Goal: Task Accomplishment & Management: Complete application form

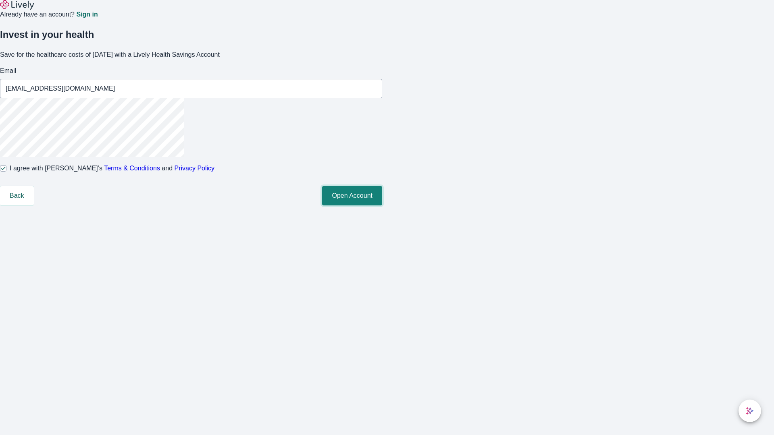
click at [382, 205] on button "Open Account" at bounding box center [352, 195] width 60 height 19
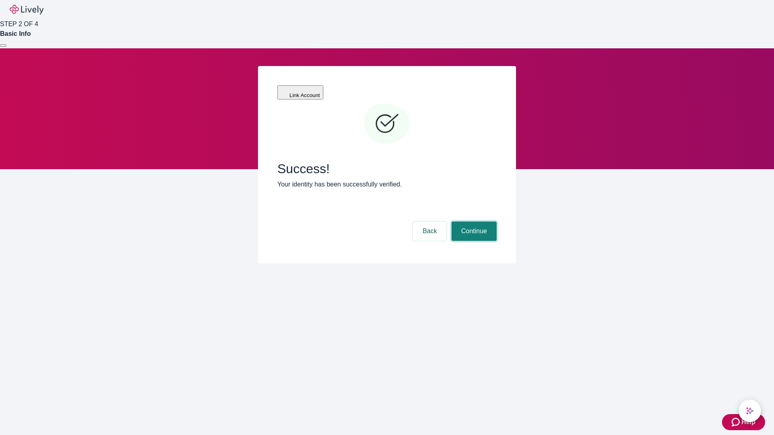
click at [473, 222] on button "Continue" at bounding box center [473, 231] width 45 height 19
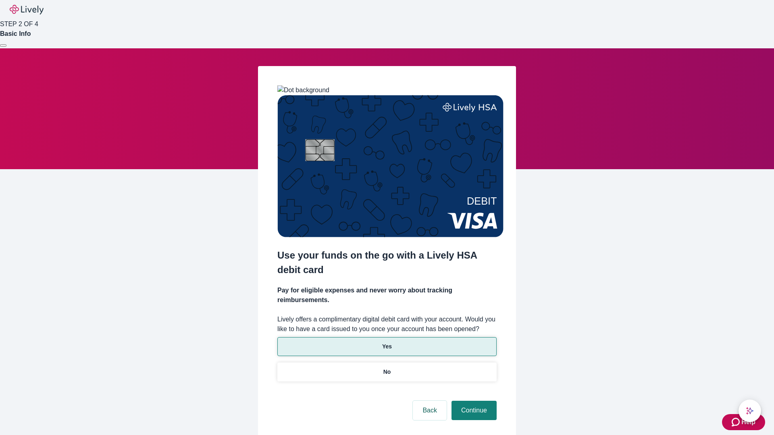
click at [386, 342] on p "Yes" at bounding box center [387, 346] width 10 height 8
click at [473, 401] on button "Continue" at bounding box center [473, 410] width 45 height 19
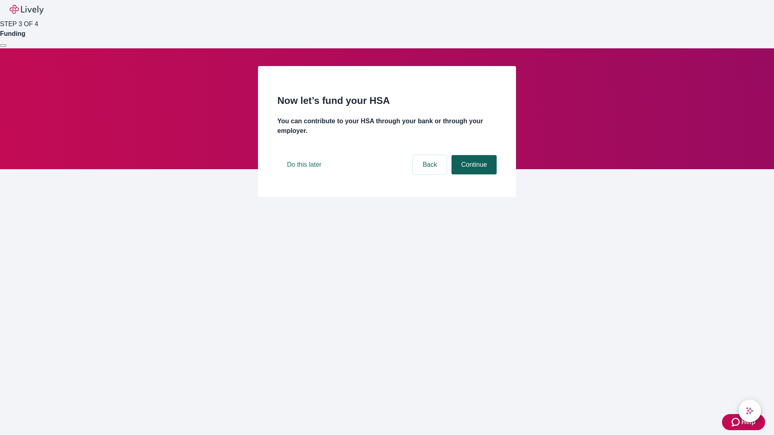
click at [473, 174] on button "Continue" at bounding box center [473, 164] width 45 height 19
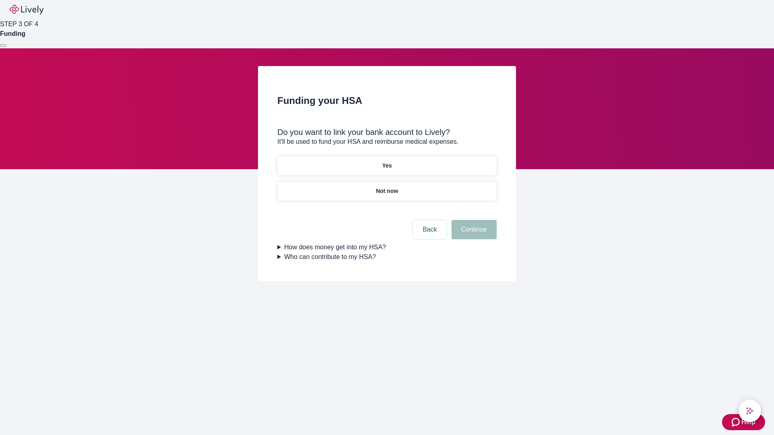
click at [386, 187] on p "Not now" at bounding box center [386, 191] width 22 height 8
click at [473, 234] on button "Continue" at bounding box center [473, 229] width 45 height 19
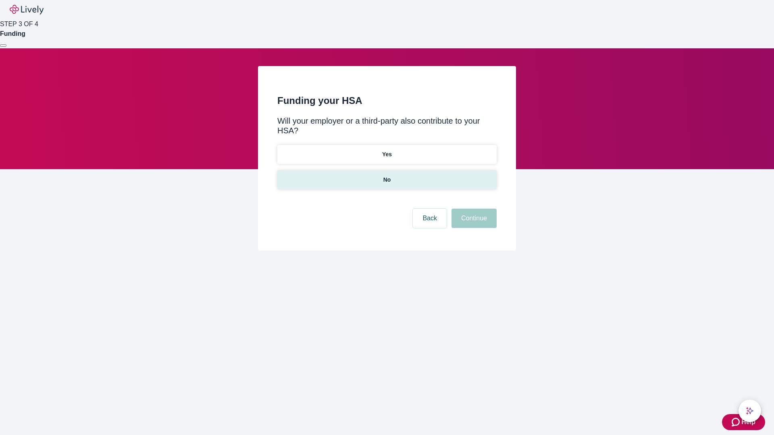
click at [386, 176] on p "No" at bounding box center [387, 180] width 8 height 8
click at [473, 209] on button "Continue" at bounding box center [473, 218] width 45 height 19
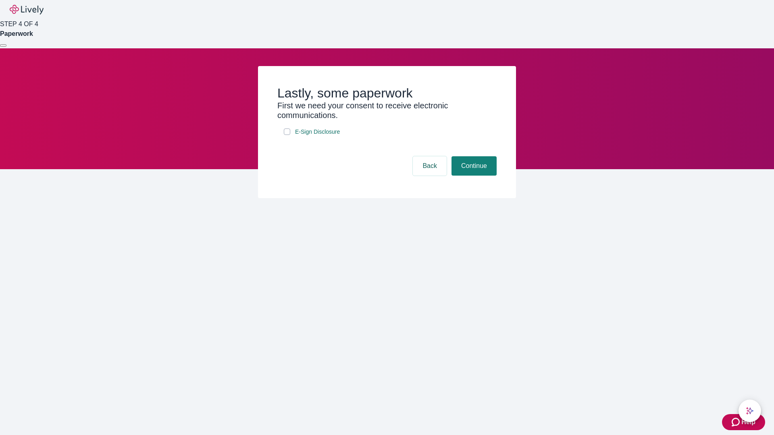
click at [287, 135] on input "E-Sign Disclosure" at bounding box center [287, 132] width 6 height 6
checkbox input "true"
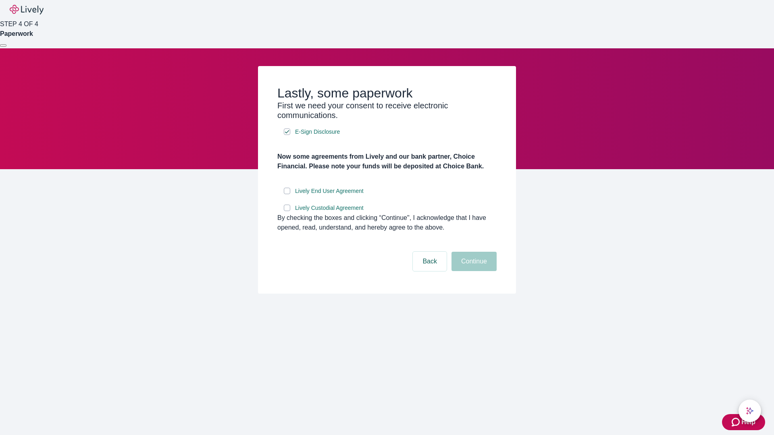
click at [287, 194] on input "Lively End User Agreement" at bounding box center [287, 191] width 6 height 6
checkbox input "true"
click at [287, 211] on input "Lively Custodial Agreement" at bounding box center [287, 208] width 6 height 6
checkbox input "true"
click at [473, 271] on button "Continue" at bounding box center [473, 261] width 45 height 19
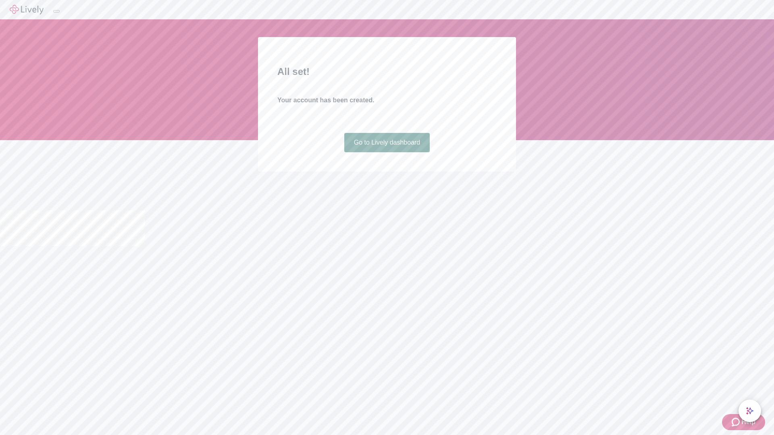
click at [386, 152] on link "Go to Lively dashboard" at bounding box center [387, 142] width 86 height 19
